Goal: Task Accomplishment & Management: Use online tool/utility

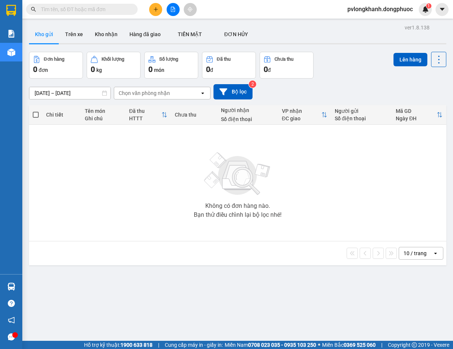
click at [88, 7] on input "text" at bounding box center [85, 9] width 88 height 8
click at [154, 13] on button at bounding box center [155, 9] width 13 height 13
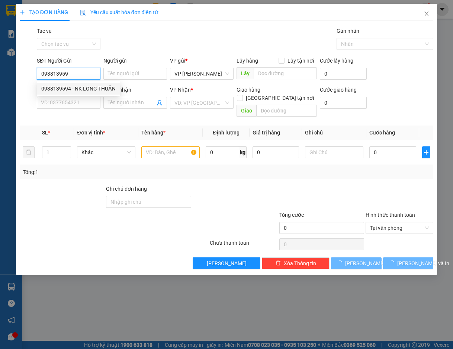
click at [84, 91] on div "0938139594 - NK LONG THUẬN" at bounding box center [78, 88] width 74 height 8
type input "0938139594"
type input "NK LONG THUẬN"
type input "0822502288"
type input "MINH QUÂN"
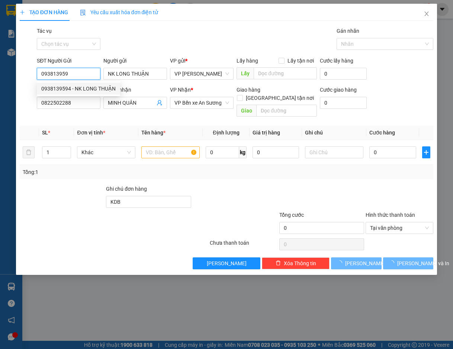
type input "KDB"
type input "30.000"
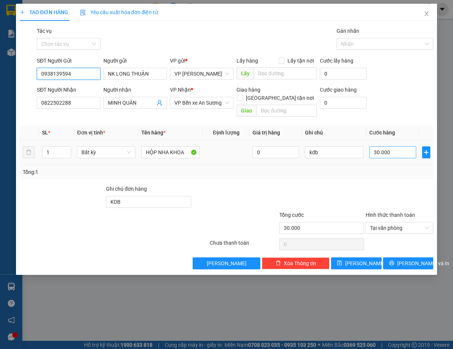
type input "0938139594"
click at [380, 146] on input "30.000" at bounding box center [392, 152] width 47 height 12
type input "2"
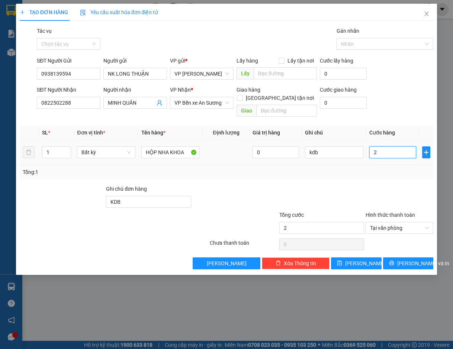
type input "25"
type input "25.000"
click at [395, 106] on div "SĐT Người Nhận 0822502288 Người nhận MINH QUÂN VP Nhận * VP Bến xe An Sương Gia…" at bounding box center [235, 103] width 400 height 34
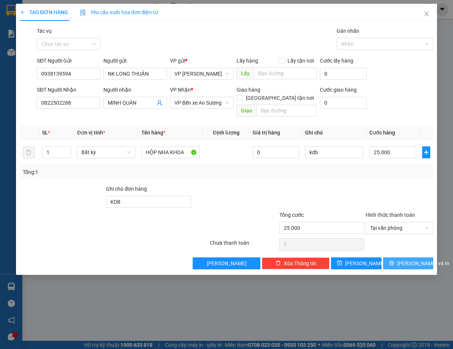
click at [410, 259] on span "[PERSON_NAME] và In" at bounding box center [423, 263] width 52 height 8
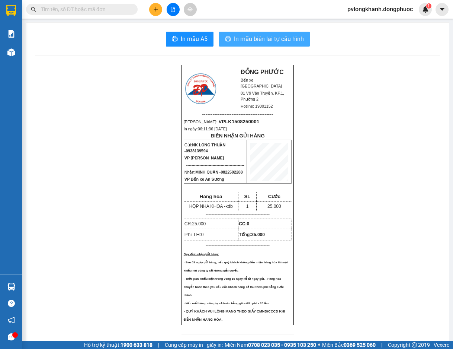
click at [234, 36] on span "In mẫu biên lai tự cấu hình" at bounding box center [269, 38] width 70 height 9
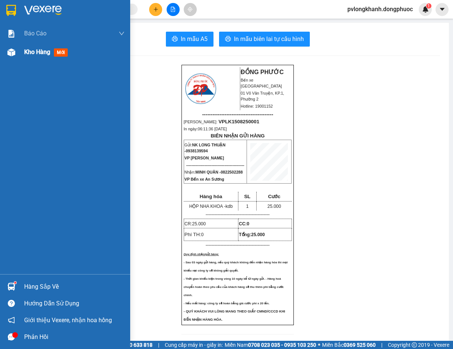
click at [54, 55] on div "Kho hàng mới" at bounding box center [47, 51] width 47 height 9
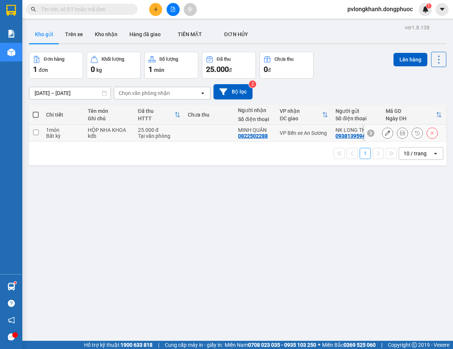
click at [36, 135] on td at bounding box center [35, 133] width 13 height 17
checkbox input "true"
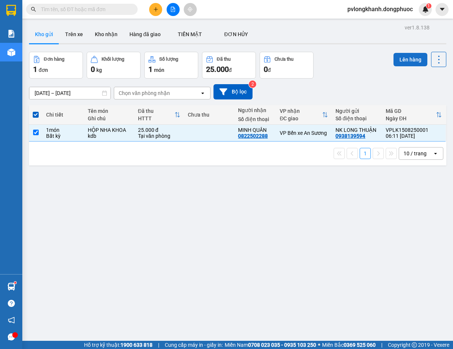
click at [410, 55] on button "Lên hàng" at bounding box center [411, 59] width 34 height 13
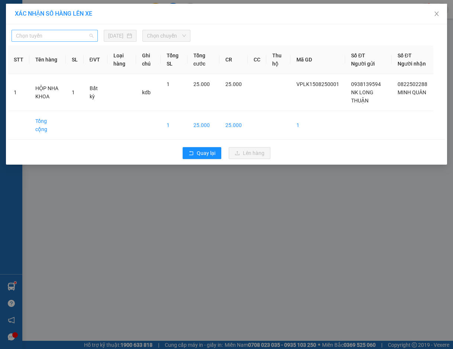
click at [80, 39] on span "Chọn tuyến" at bounding box center [54, 35] width 77 height 11
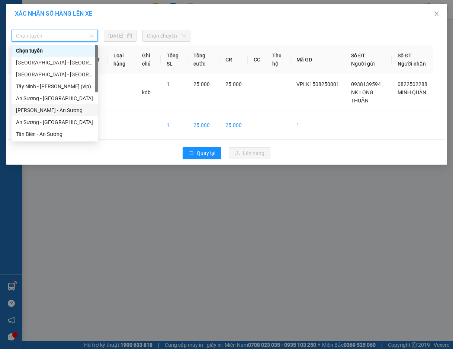
click at [50, 109] on div "[PERSON_NAME] - An Sương" at bounding box center [54, 110] width 77 height 8
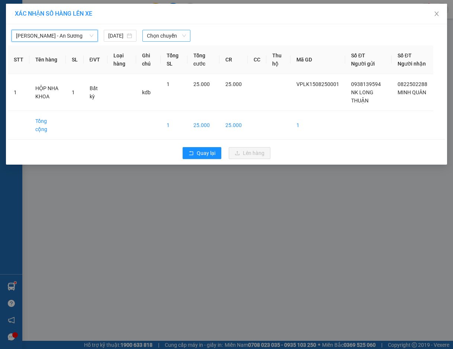
click at [165, 31] on span "Chọn chuyến" at bounding box center [166, 35] width 39 height 11
click at [171, 34] on span "Chọn chuyến" at bounding box center [166, 35] width 39 height 11
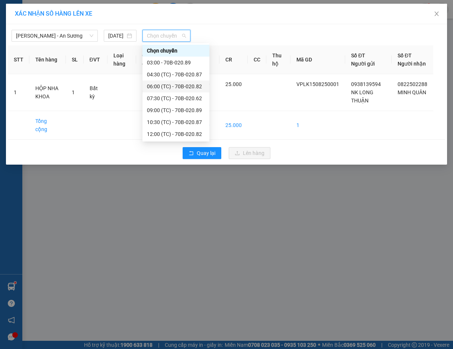
click at [170, 91] on div "06:00 (TC) - 70B-020.82" at bounding box center [175, 86] width 67 height 12
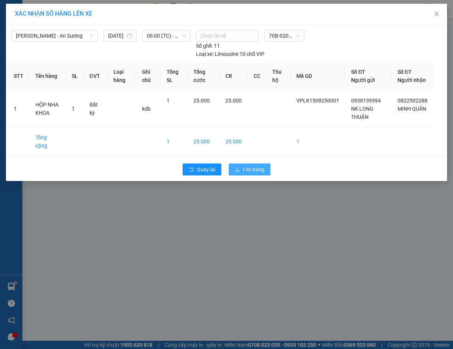
click at [249, 165] on span "Lên hàng" at bounding box center [254, 169] width 22 height 8
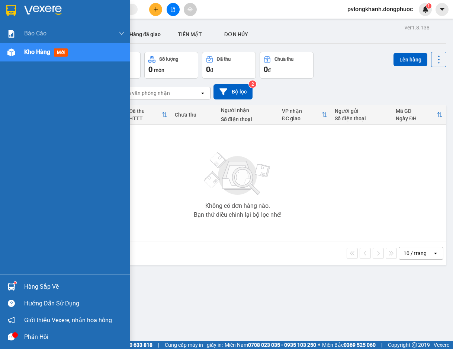
click at [31, 284] on div "Hàng sắp về" at bounding box center [74, 286] width 100 height 11
click at [31, 284] on div "Báo cáo Mẫu 1: Báo cáo dòng tiền Mẫu 1: Báo cáo dòng tiền theo nhân viên Mẫu 1:…" at bounding box center [65, 174] width 130 height 349
click at [32, 284] on div "Hàng sắp về" at bounding box center [74, 286] width 100 height 11
click at [32, 284] on div "Báo cáo Mẫu 1: Báo cáo dòng tiền Mẫu 1: Báo cáo dòng tiền theo nhân viên Mẫu 1:…" at bounding box center [65, 174] width 130 height 349
click at [32, 284] on div "Hàng sắp về" at bounding box center [74, 286] width 100 height 11
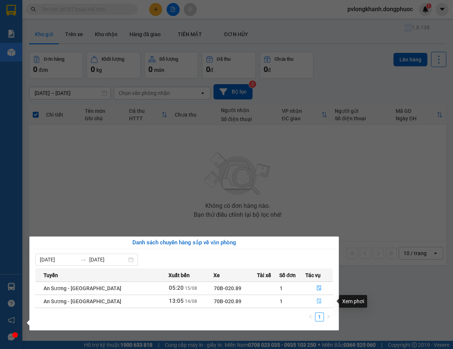
click at [314, 300] on button "button" at bounding box center [319, 301] width 27 height 12
click at [314, 300] on main "ver 1.8.138 Kho gửi Trên xe Kho nhận Hàng đã giao TIỀN MẶT ĐƠN HỦY Đơn hàng 0…" at bounding box center [226, 170] width 453 height 340
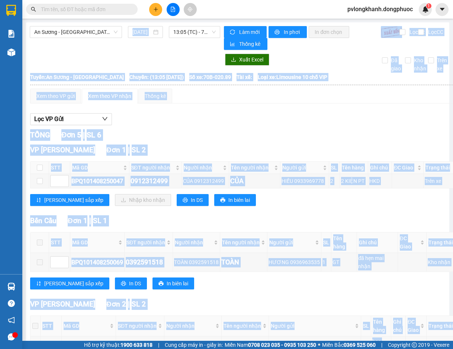
click at [290, 202] on div "[PERSON_NAME] sắp xếp Nhập kho nhận In DS In biên lai" at bounding box center [245, 200] width 431 height 12
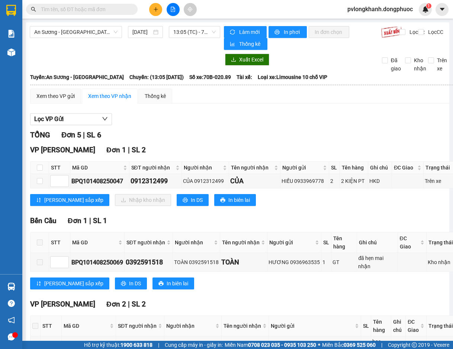
scroll to position [99, 0]
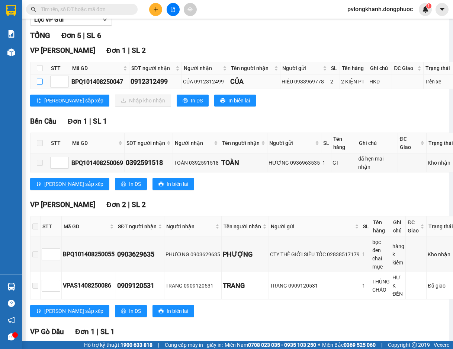
click at [39, 82] on input "checkbox" at bounding box center [40, 82] width 6 height 6
checkbox input "true"
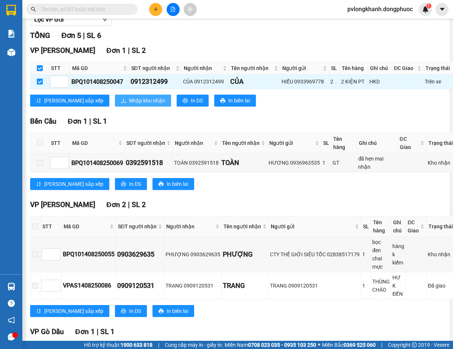
click at [123, 106] on button "Nhập kho nhận" at bounding box center [143, 101] width 56 height 12
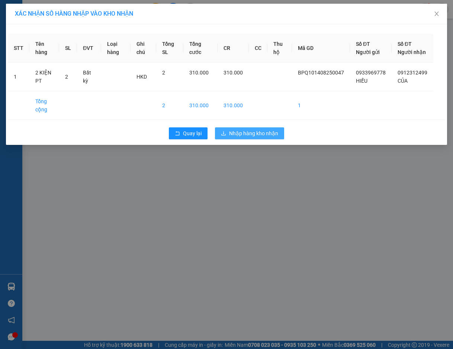
click at [248, 137] on span "Nhập hàng kho nhận" at bounding box center [253, 133] width 49 height 8
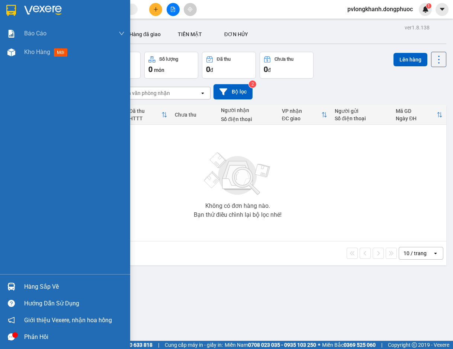
click at [48, 279] on div "Hàng sắp về" at bounding box center [65, 286] width 130 height 17
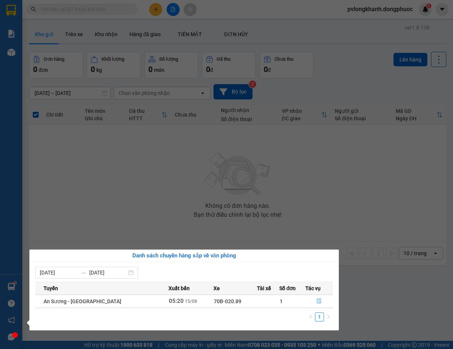
click at [321, 298] on button "button" at bounding box center [319, 301] width 27 height 12
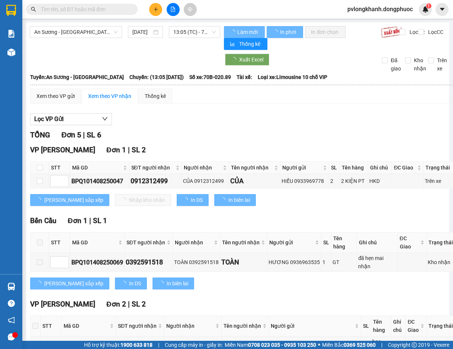
type input "[DATE]"
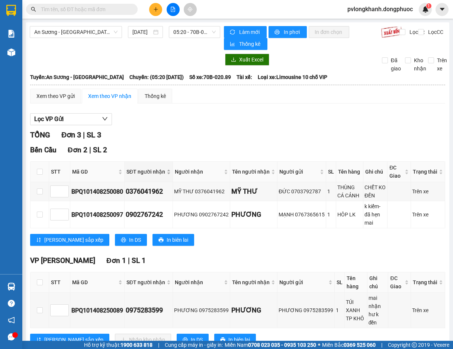
scroll to position [17, 0]
